Goal: Information Seeking & Learning: Compare options

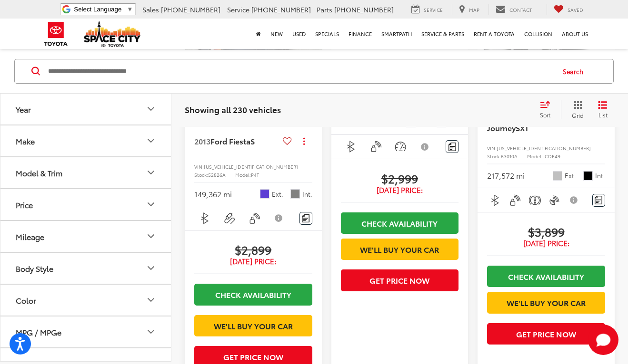
scroll to position [216, 0]
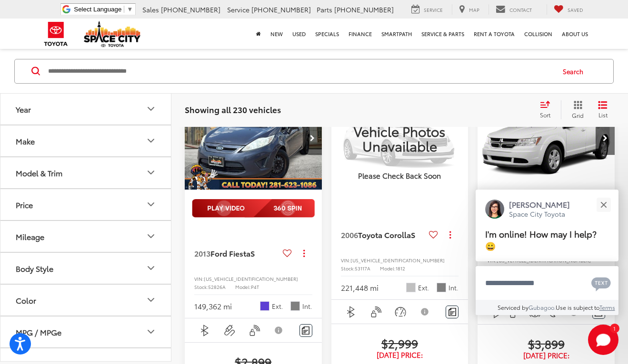
click at [334, 217] on div "2006 Toyota Corolla S Copy Link Share Print View Details VIN: [US_VEHICLE_IDENT…" at bounding box center [399, 254] width 137 height 91
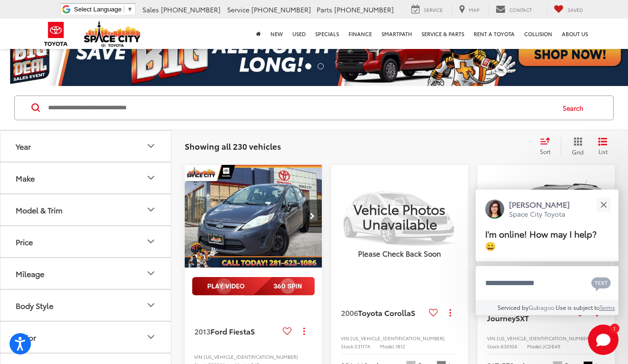
scroll to position [24, 0]
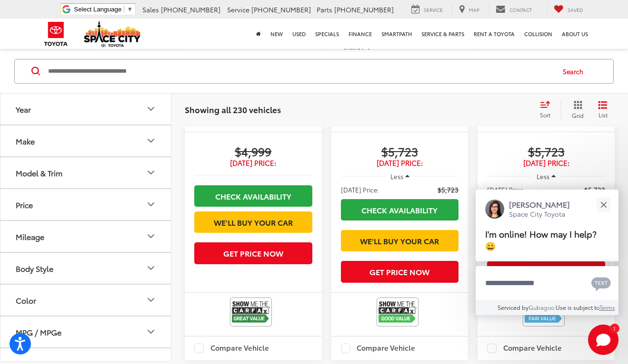
scroll to position [789, 0]
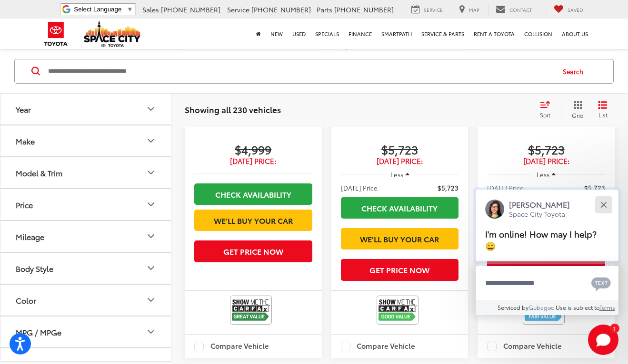
click at [607, 215] on button "Close" at bounding box center [603, 205] width 20 height 20
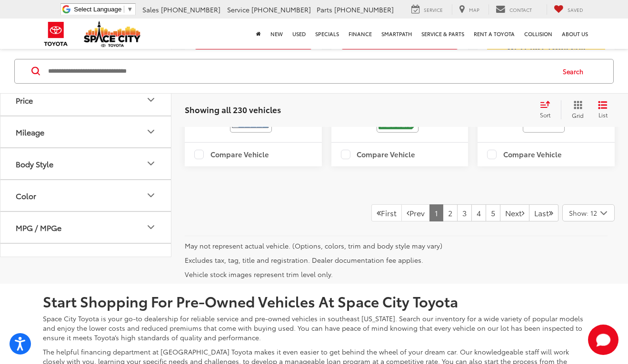
scroll to position [1975, 0]
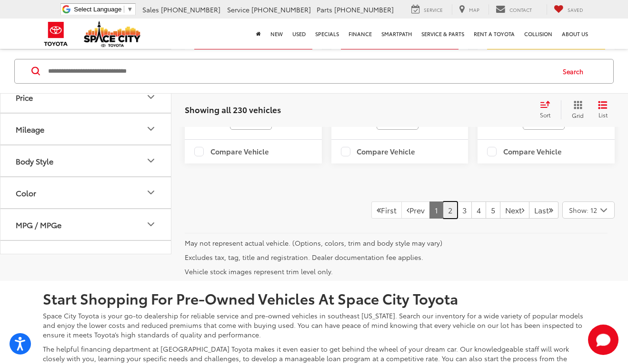
click at [443, 219] on link "2" at bounding box center [450, 210] width 15 height 17
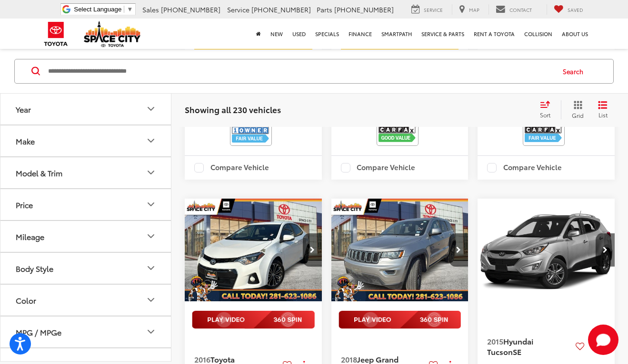
scroll to position [482, 0]
